Goal: Transaction & Acquisition: Purchase product/service

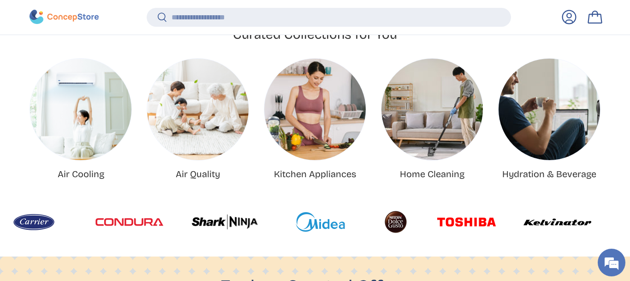
scroll to position [2368, 3723]
click at [613, 214] on img at bounding box center [641, 222] width 68 height 28
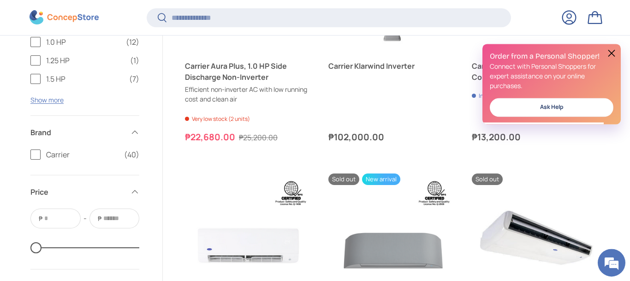
scroll to position [1032, 0]
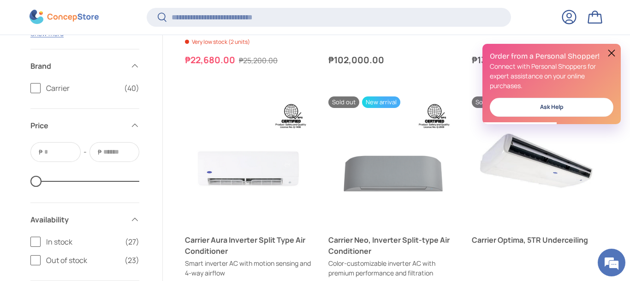
click at [613, 54] on button at bounding box center [611, 52] width 11 height 11
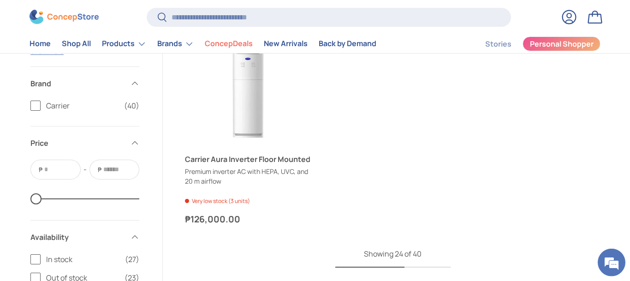
scroll to position [2537, 0]
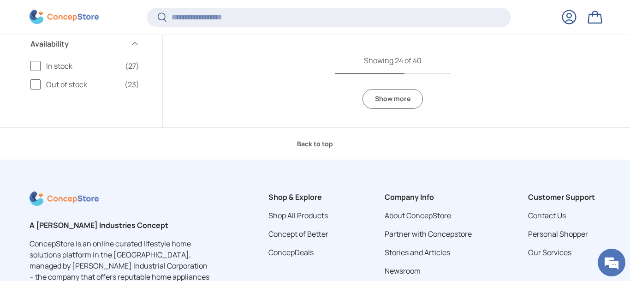
click at [392, 100] on link "Show more" at bounding box center [392, 99] width 60 height 20
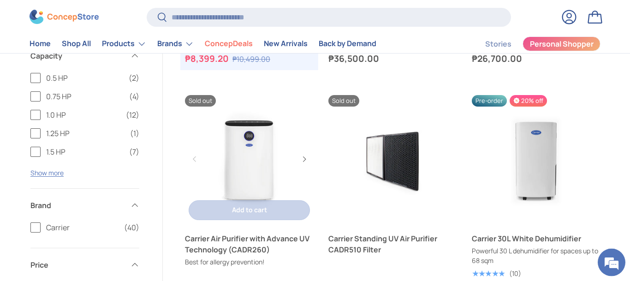
scroll to position [2586, 0]
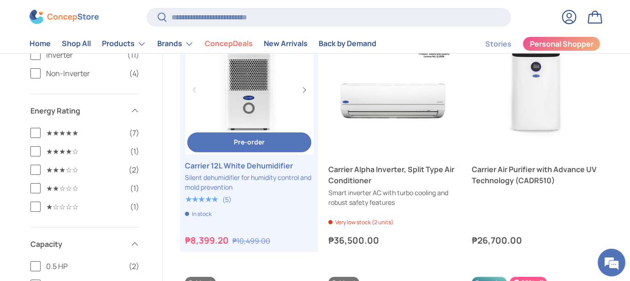
click at [258, 79] on link "Carrier 12L White Dehumidifier" at bounding box center [249, 90] width 129 height 129
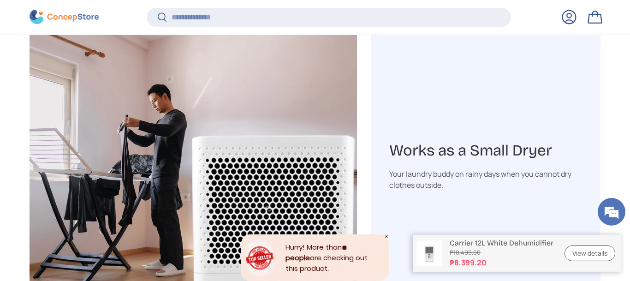
scroll to position [1690, 0]
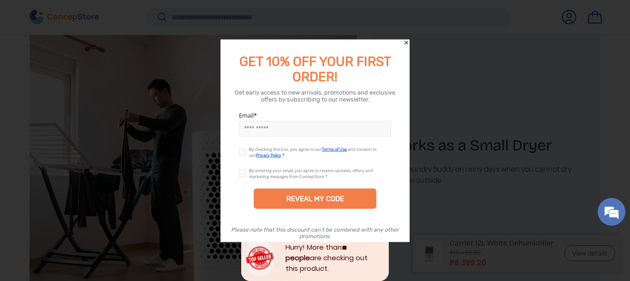
click at [403, 41] on div "GET 10% OFF YOUR FIRST ORDER!" at bounding box center [314, 62] width 189 height 46
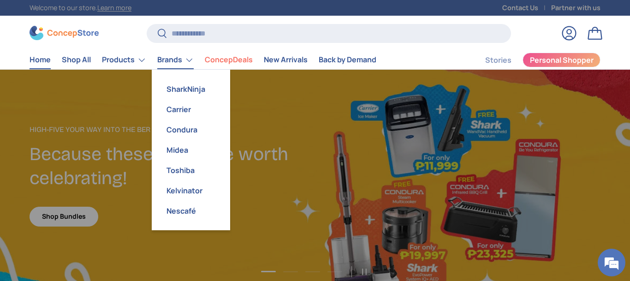
scroll to position [2368, 3723]
click at [175, 113] on link "Carrier" at bounding box center [190, 109] width 67 height 20
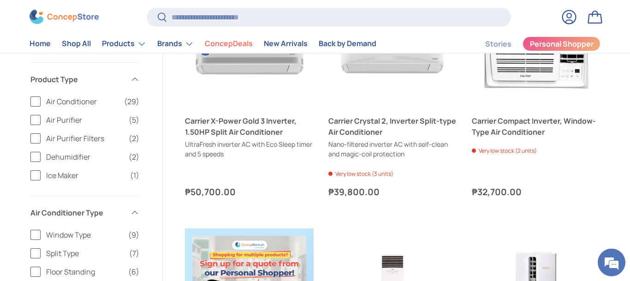
scroll to position [376, 0]
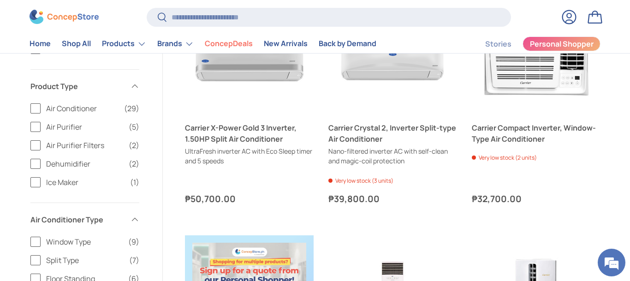
click at [77, 161] on span "Dehumidifier" at bounding box center [84, 163] width 77 height 11
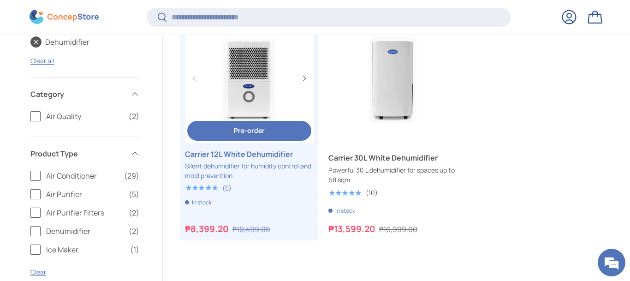
scroll to position [378, 0]
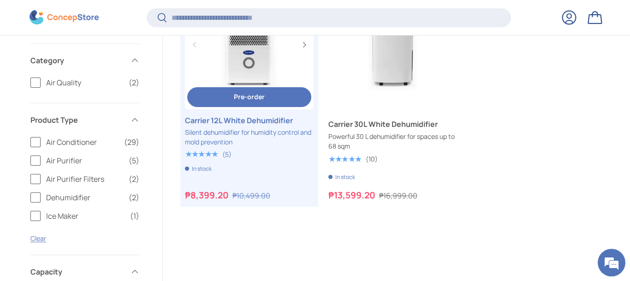
click at [235, 100] on span "Pre-order" at bounding box center [249, 96] width 31 height 9
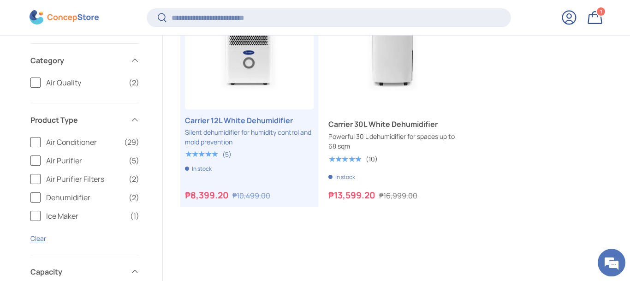
scroll to position [0, 0]
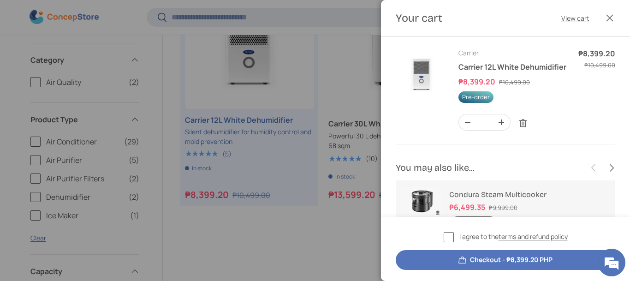
click at [447, 237] on label "I agree to the terms and refund policy" at bounding box center [505, 236] width 124 height 11
click at [487, 258] on button "Checkout - ₱8,399.20 PHP" at bounding box center [505, 260] width 219 height 20
